Goal: Information Seeking & Learning: Learn about a topic

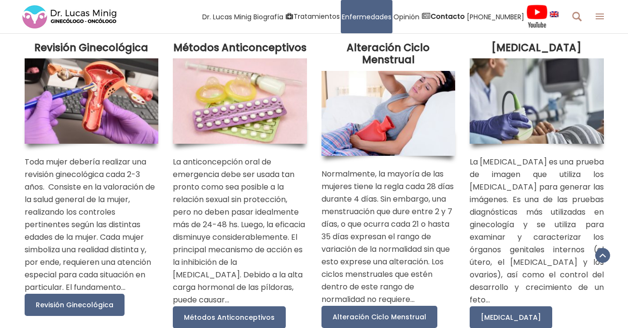
scroll to position [1185, 0]
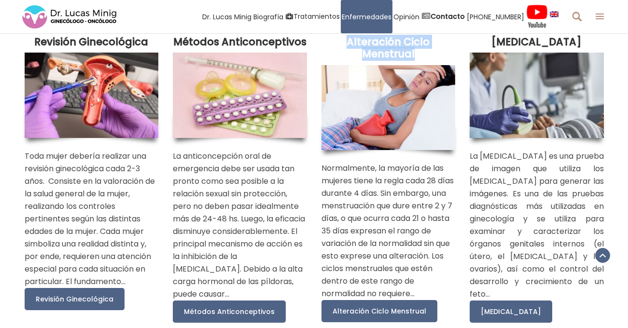
drag, startPoint x: 350, startPoint y: 51, endPoint x: 422, endPoint y: 59, distance: 73.0
click at [422, 59] on strong "Alteración Ciclo Menstrual" at bounding box center [388, 48] width 83 height 26
copy strong "Alteración Ciclo Menstrual"
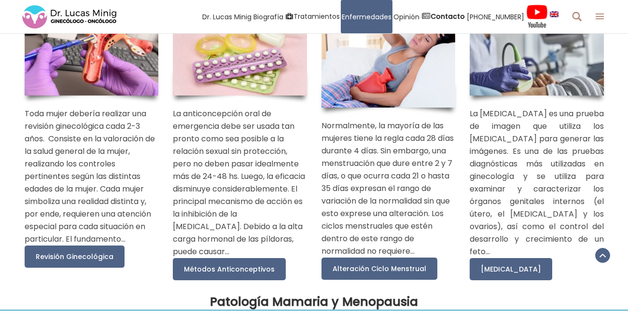
scroll to position [1229, 0]
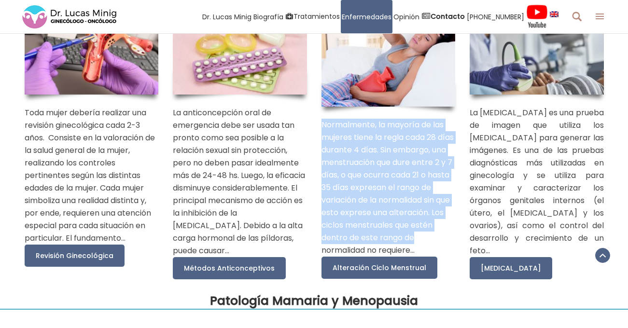
drag, startPoint x: 323, startPoint y: 135, endPoint x: 430, endPoint y: 253, distance: 159.0
click at [430, 253] on p "Normalmente, la mayoría de las mujeres tiene la regla cada 28 días durante 4 dí…" at bounding box center [389, 188] width 134 height 138
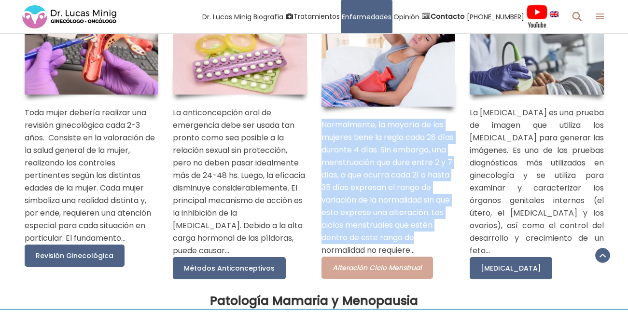
click at [411, 273] on span "Alteración Ciclo Menstrual" at bounding box center [377, 268] width 89 height 10
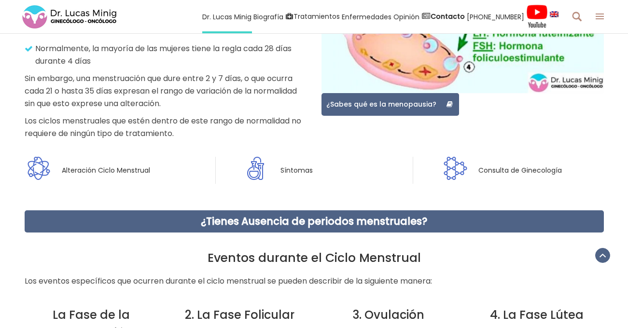
scroll to position [745, 0]
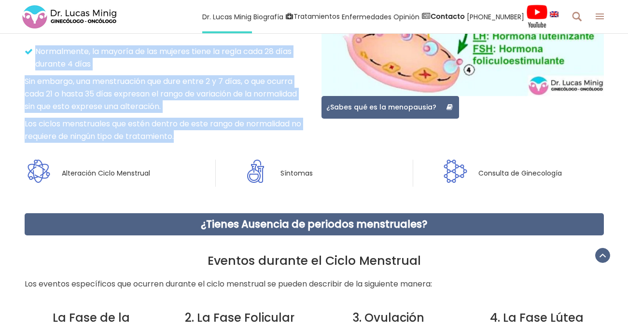
drag, startPoint x: 37, startPoint y: 51, endPoint x: 183, endPoint y: 137, distance: 169.0
copy div "Normalmente, la mayoría de las mujeres tiene la regla cada 28 días durante 4 dí…"
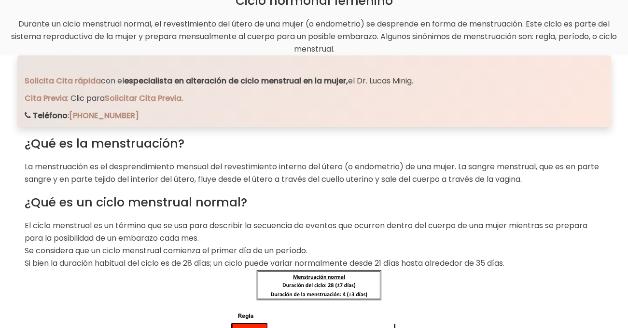
scroll to position [0, 0]
